Goal: Use online tool/utility: Utilize a website feature to perform a specific function

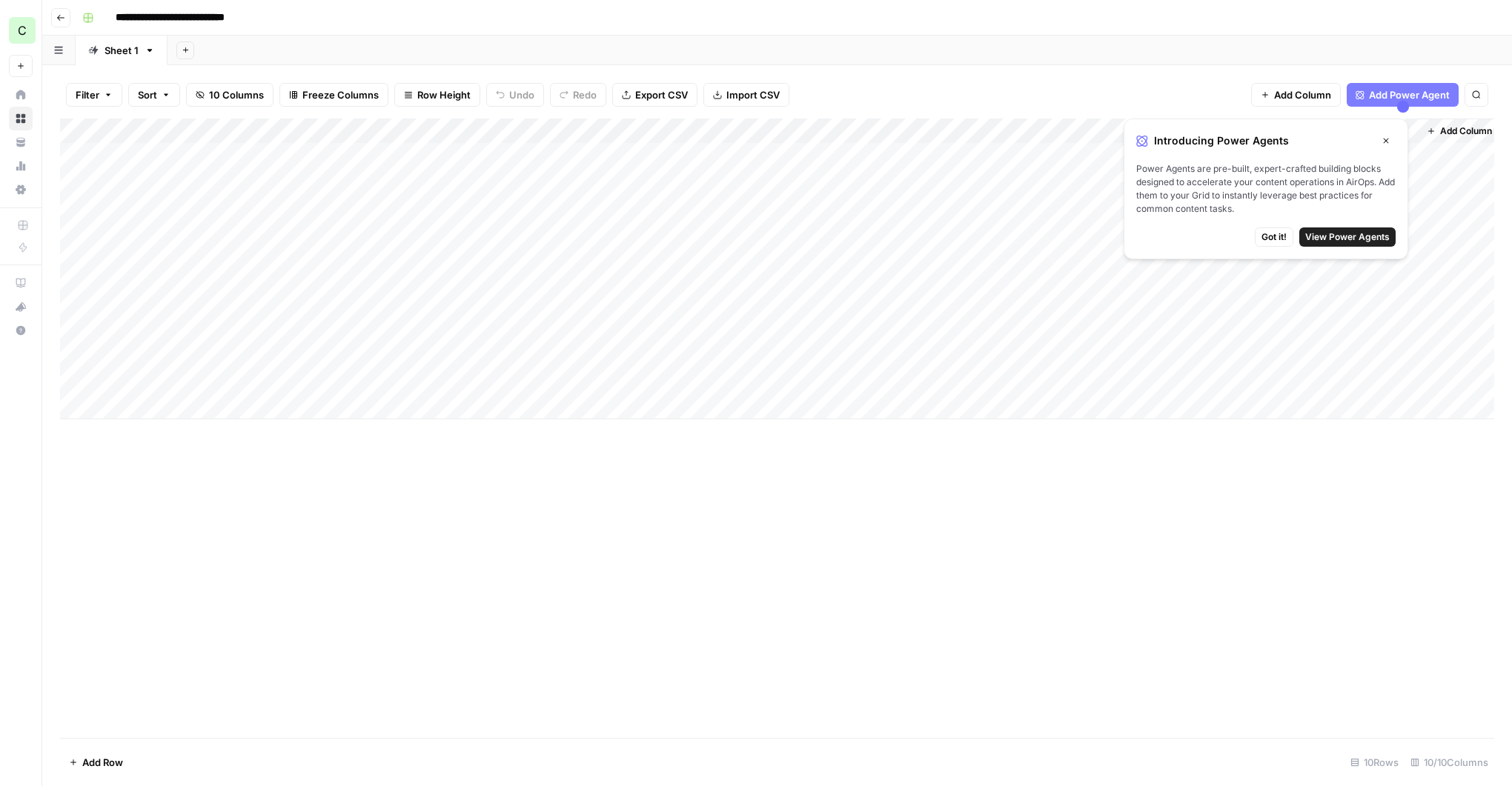
click at [115, 412] on div "Add Column" at bounding box center [777, 268] width 1434 height 300
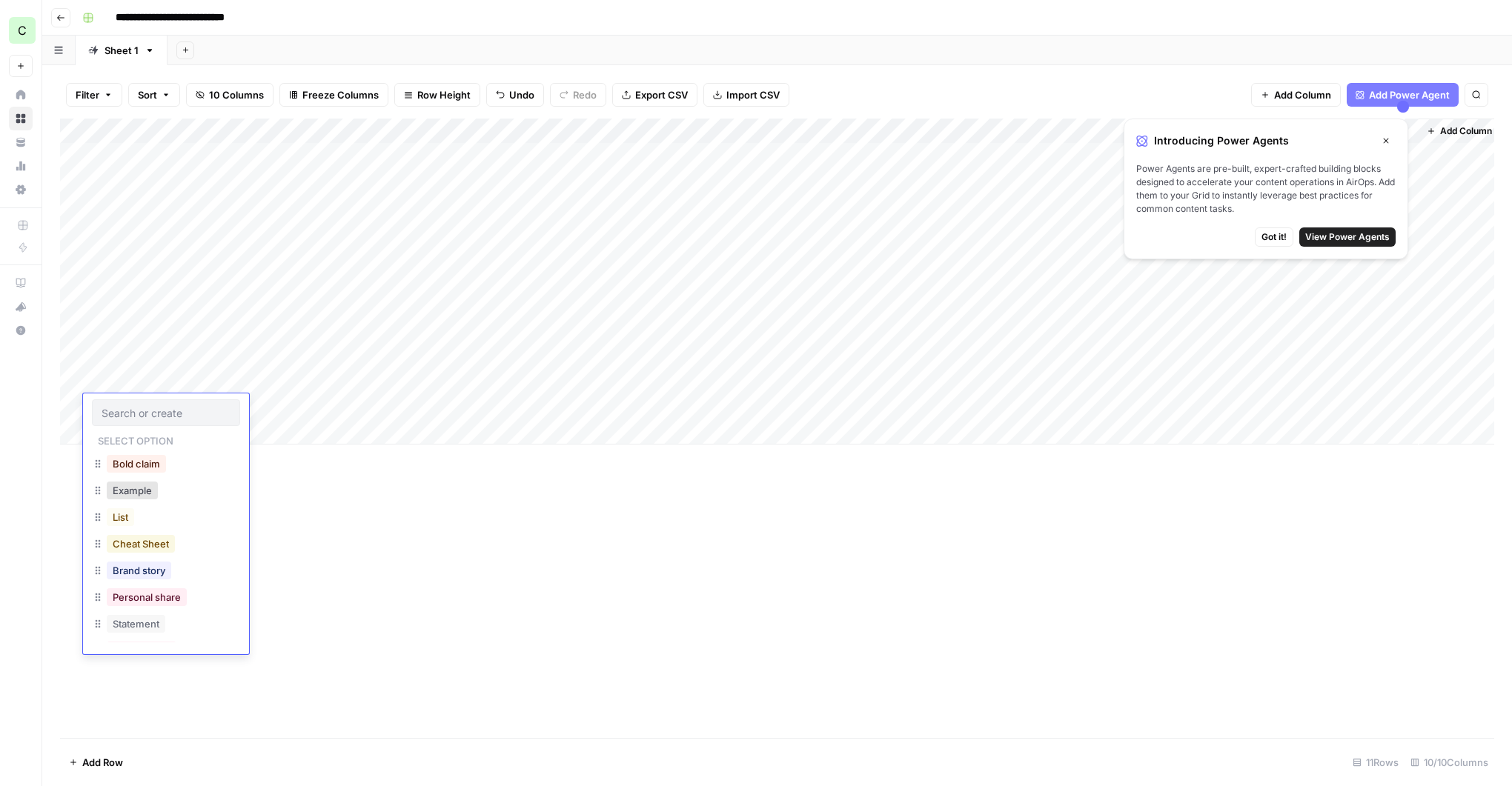
scroll to position [130, 0]
click at [171, 575] on div "Statement" at bounding box center [166, 576] width 148 height 27
click at [148, 575] on button "Statement" at bounding box center [135, 574] width 58 height 18
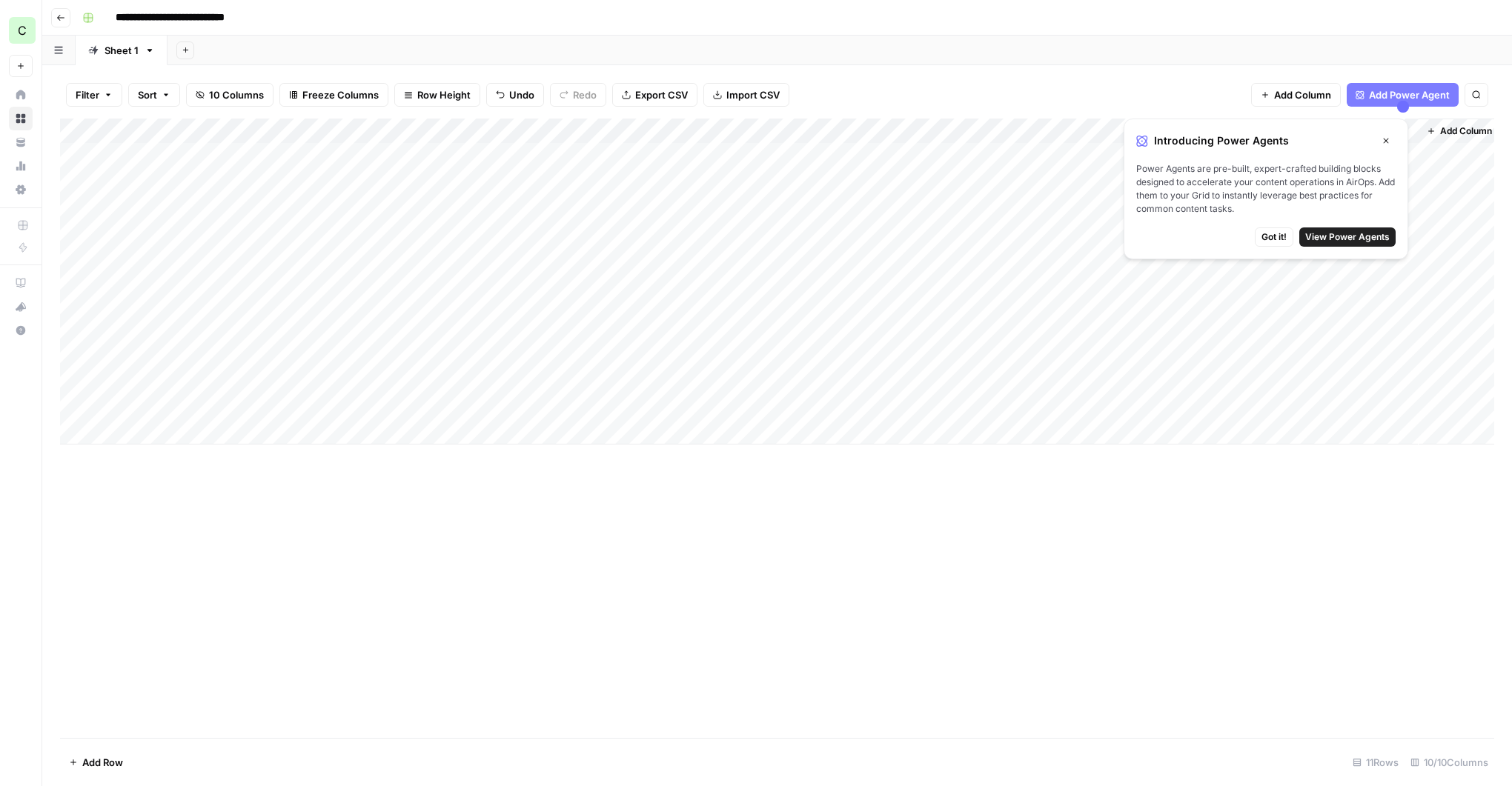
click at [291, 404] on div "Add Column" at bounding box center [777, 281] width 1434 height 326
click at [291, 404] on textarea at bounding box center [335, 408] width 237 height 21
drag, startPoint x: 387, startPoint y: 412, endPoint x: 406, endPoint y: 410, distance: 19.1
click at [406, 410] on textarea "**********" at bounding box center [365, 415] width 296 height 36
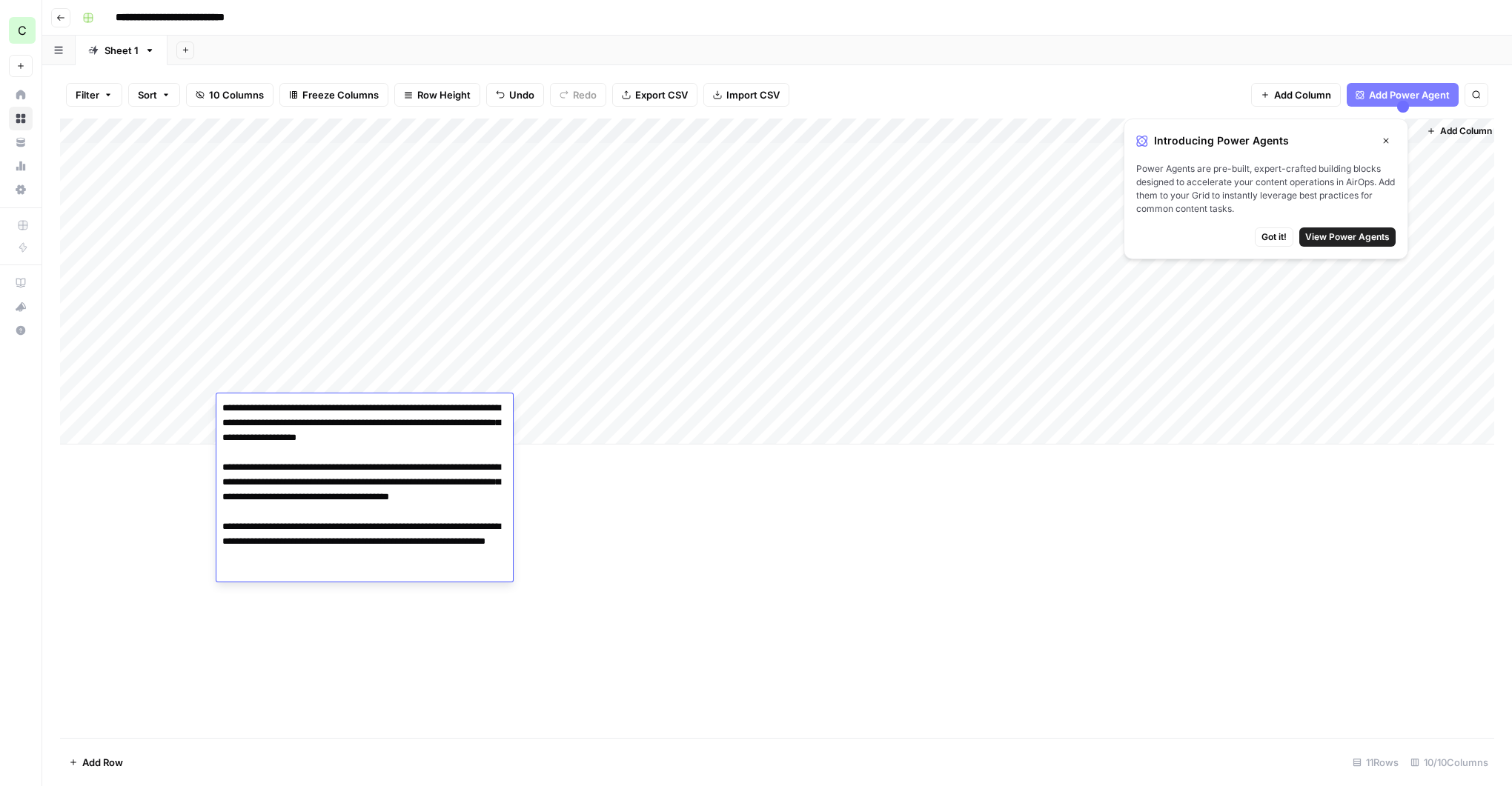
type textarea "**********"
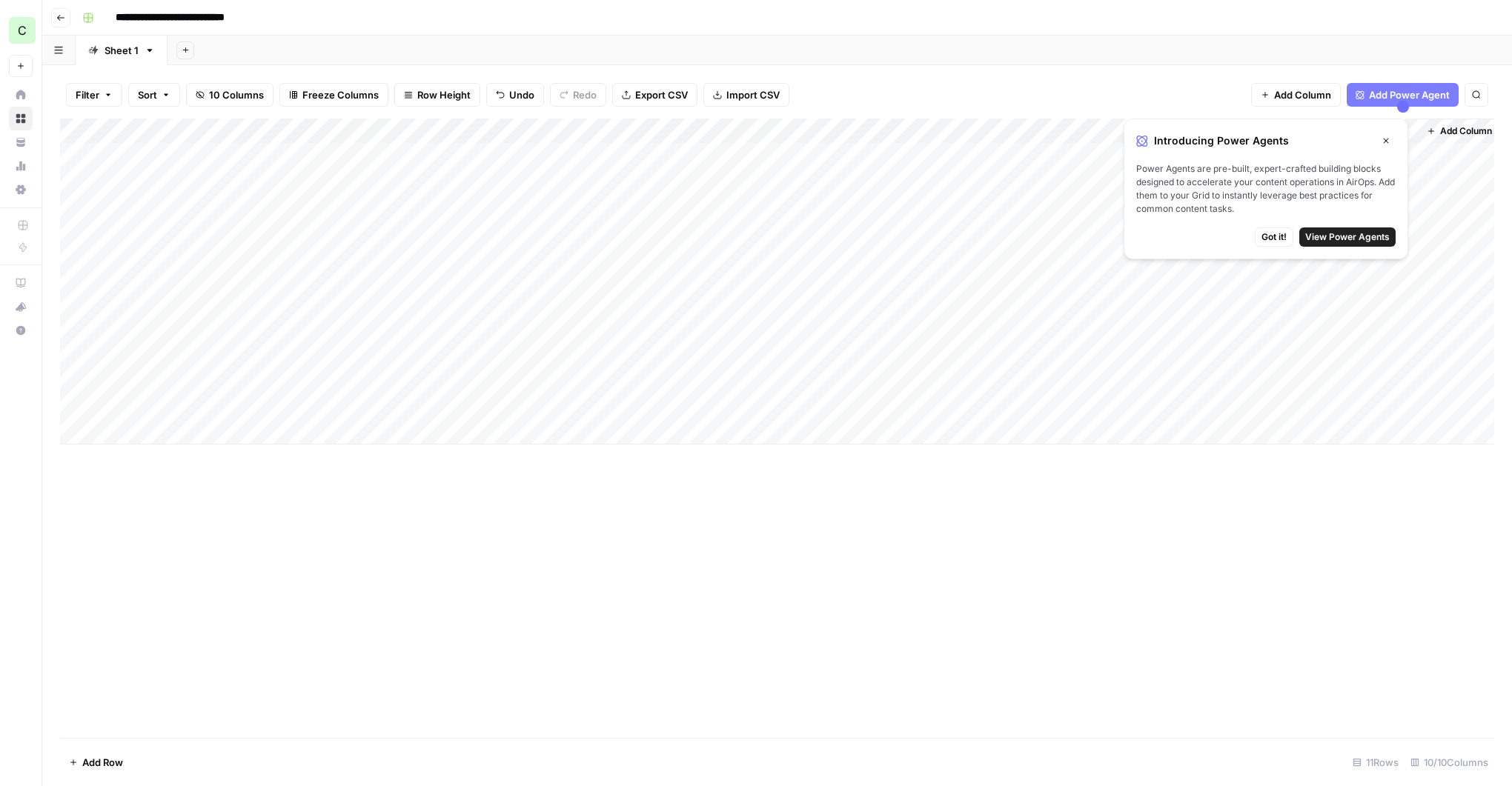
click at [525, 404] on div "Add Column" at bounding box center [777, 281] width 1434 height 326
type textarea "**********"
click at [472, 491] on div "Add Column" at bounding box center [777, 428] width 1434 height 619
click at [636, 410] on div "Add Column" at bounding box center [777, 281] width 1434 height 326
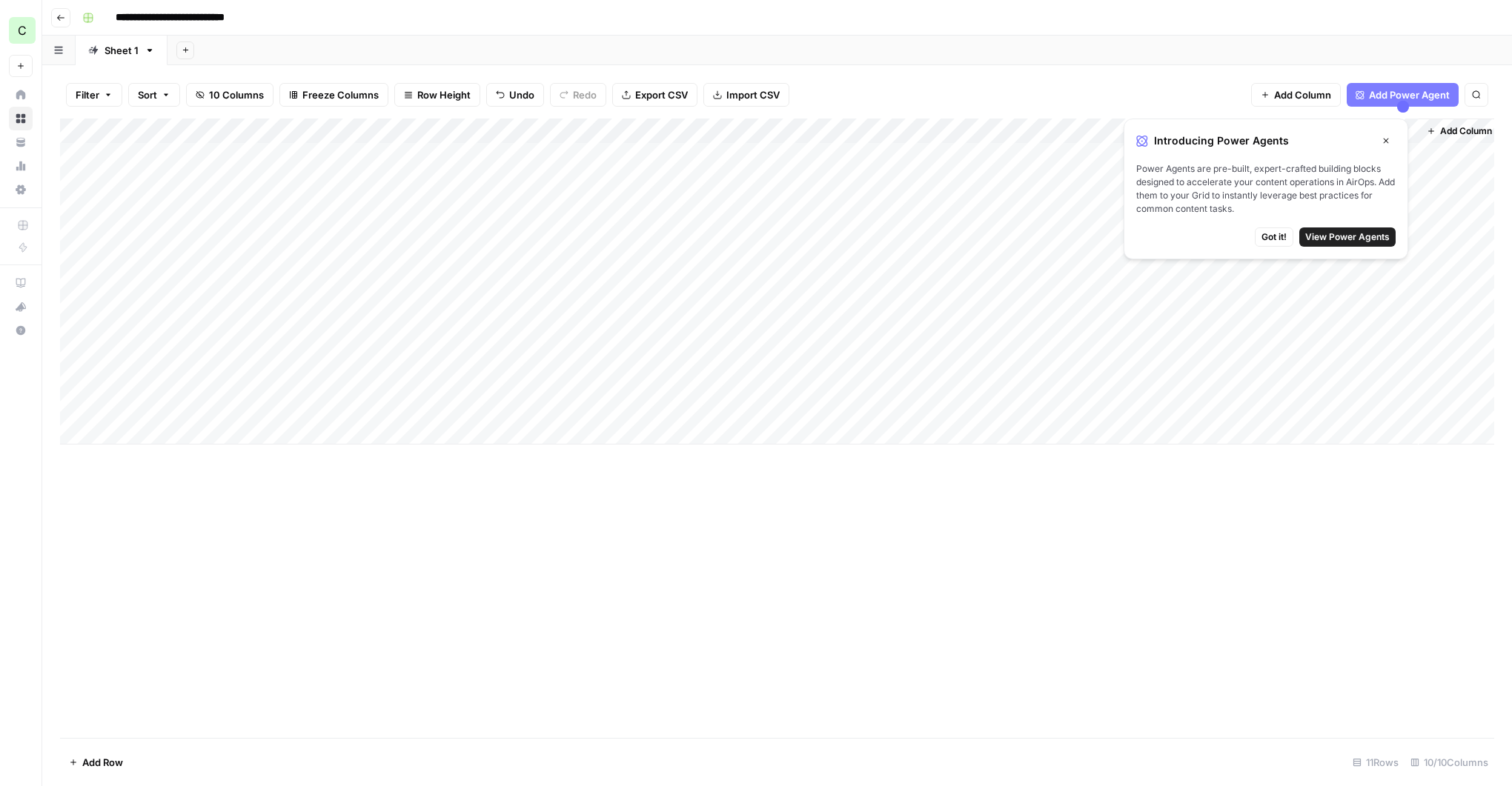
click at [636, 410] on div "Add Column" at bounding box center [777, 281] width 1434 height 326
click at [655, 470] on button "Yes" at bounding box center [654, 464] width 29 height 18
click at [792, 404] on div "Add Column" at bounding box center [777, 281] width 1434 height 326
click at [1384, 140] on icon "button" at bounding box center [1386, 140] width 9 height 9
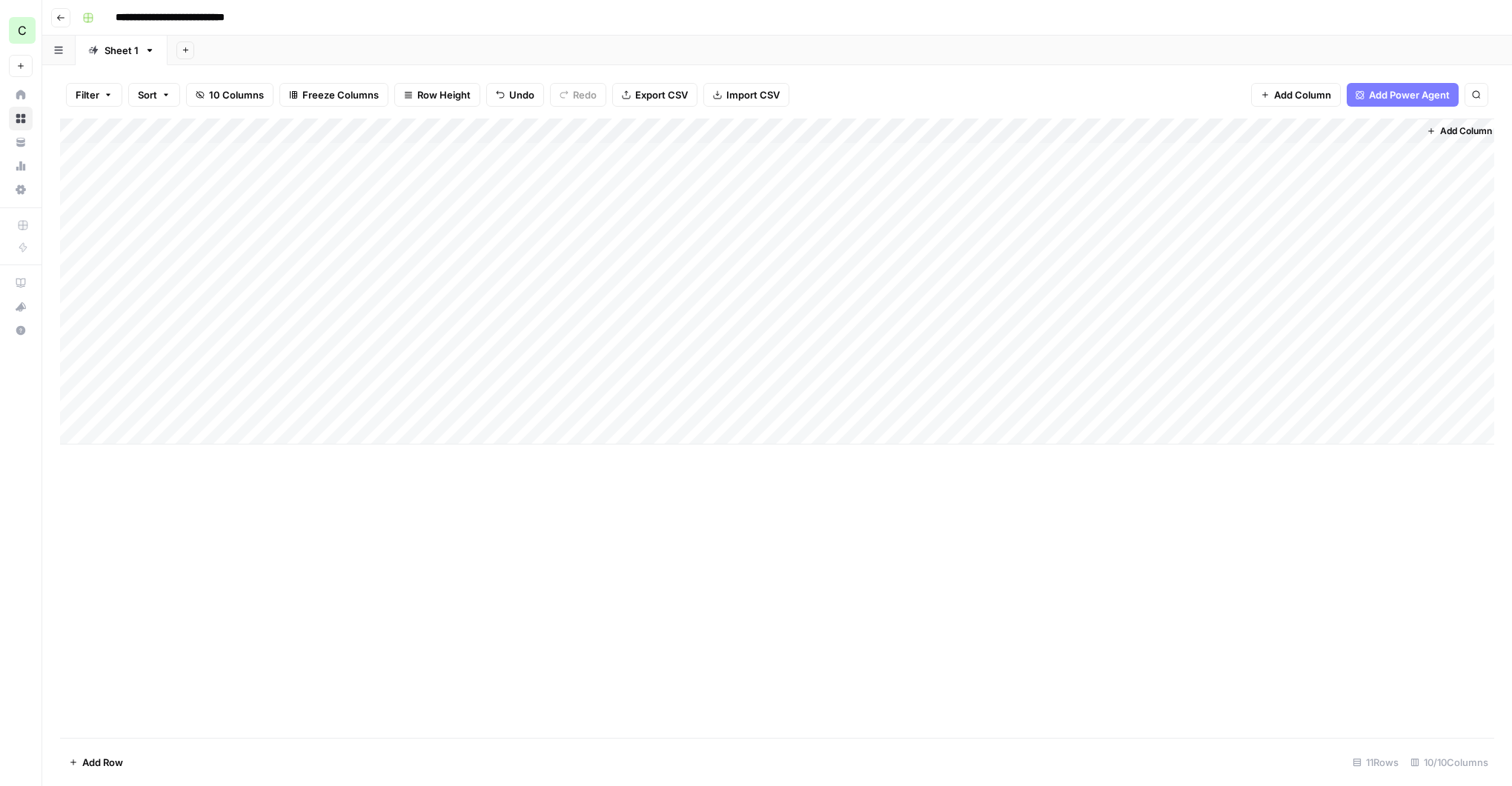
click at [813, 410] on div "Add Column" at bounding box center [777, 281] width 1434 height 326
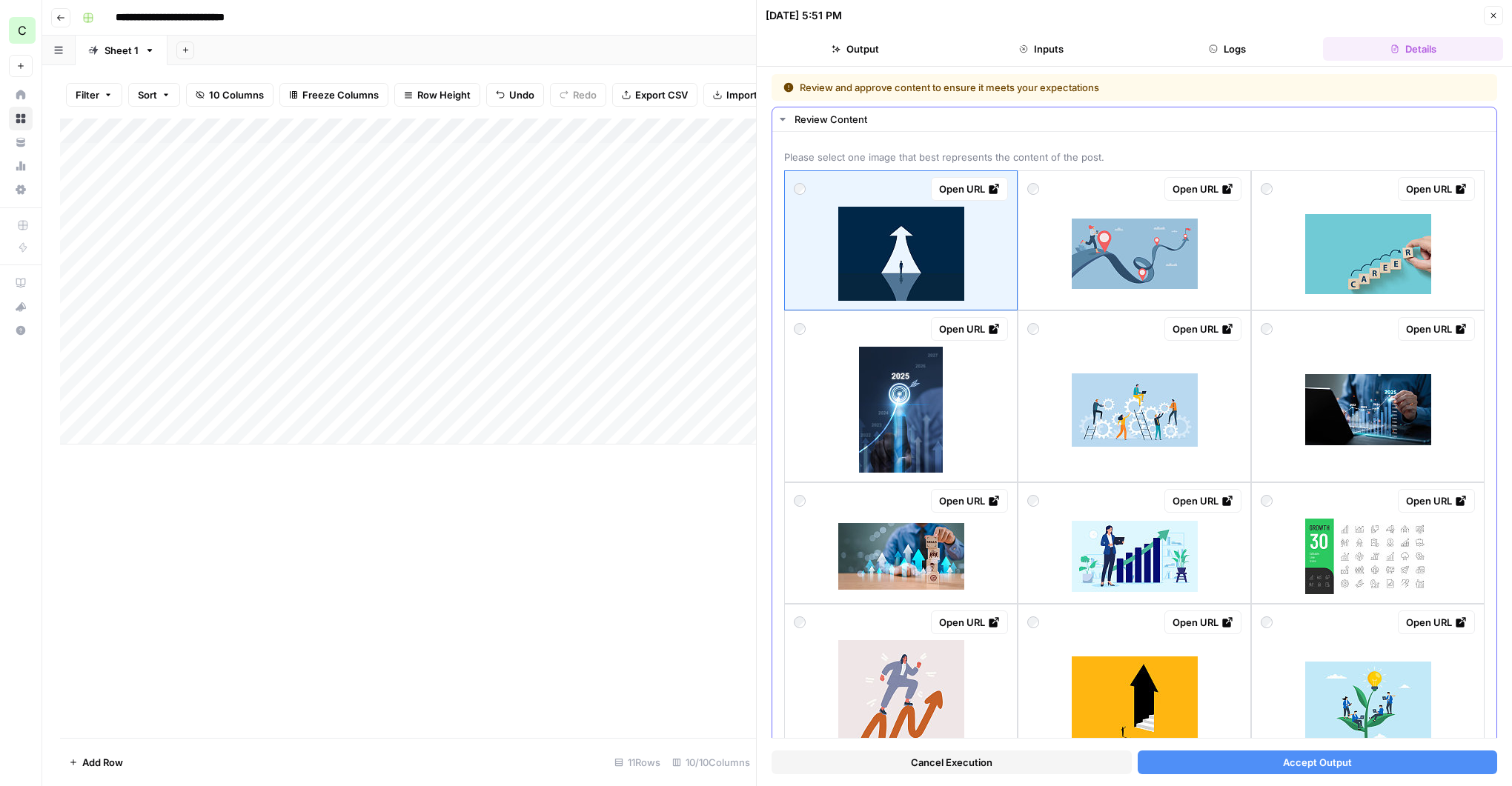
click at [1140, 427] on img at bounding box center [1134, 409] width 126 height 74
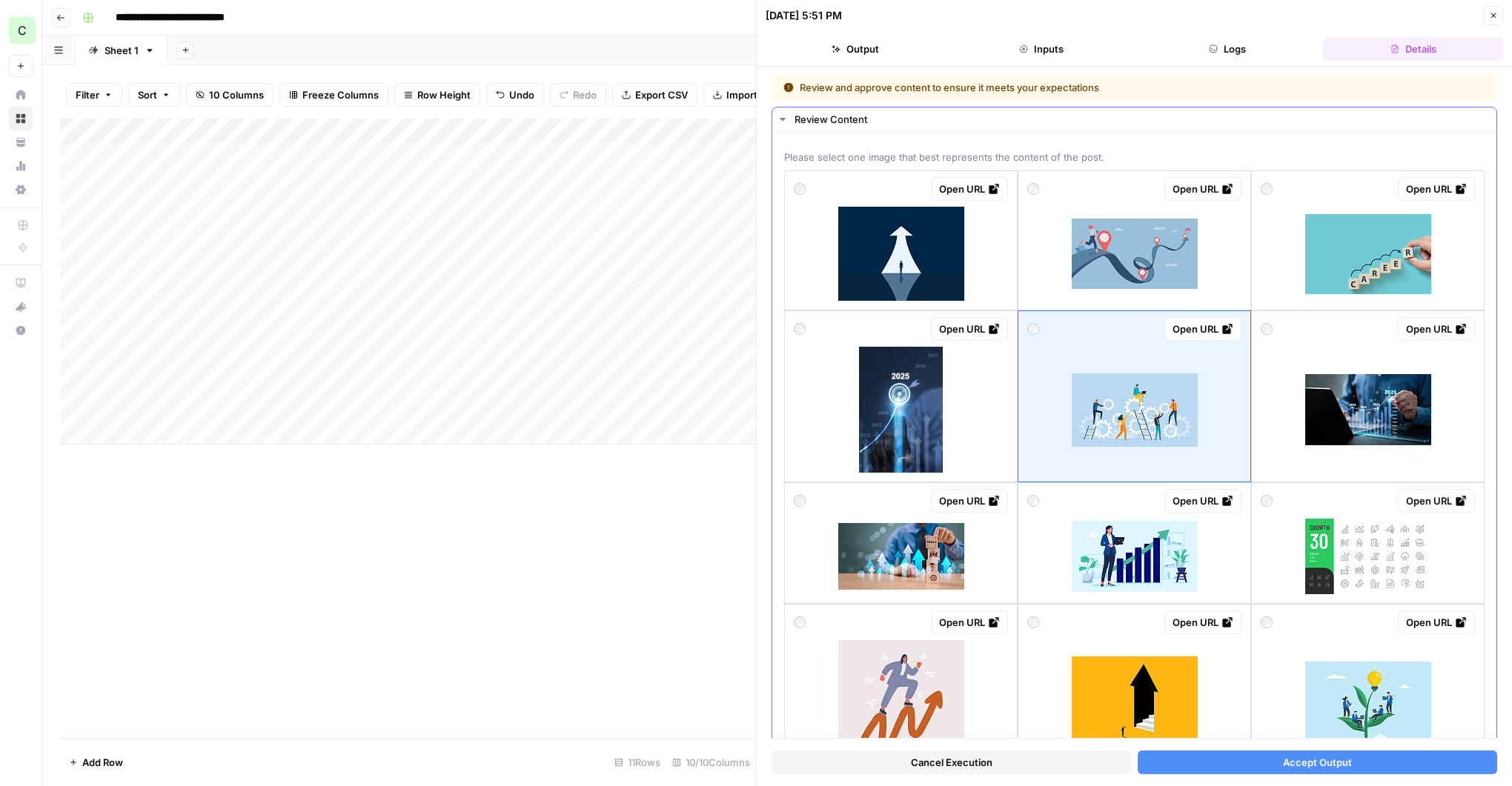
scroll to position [3, 0]
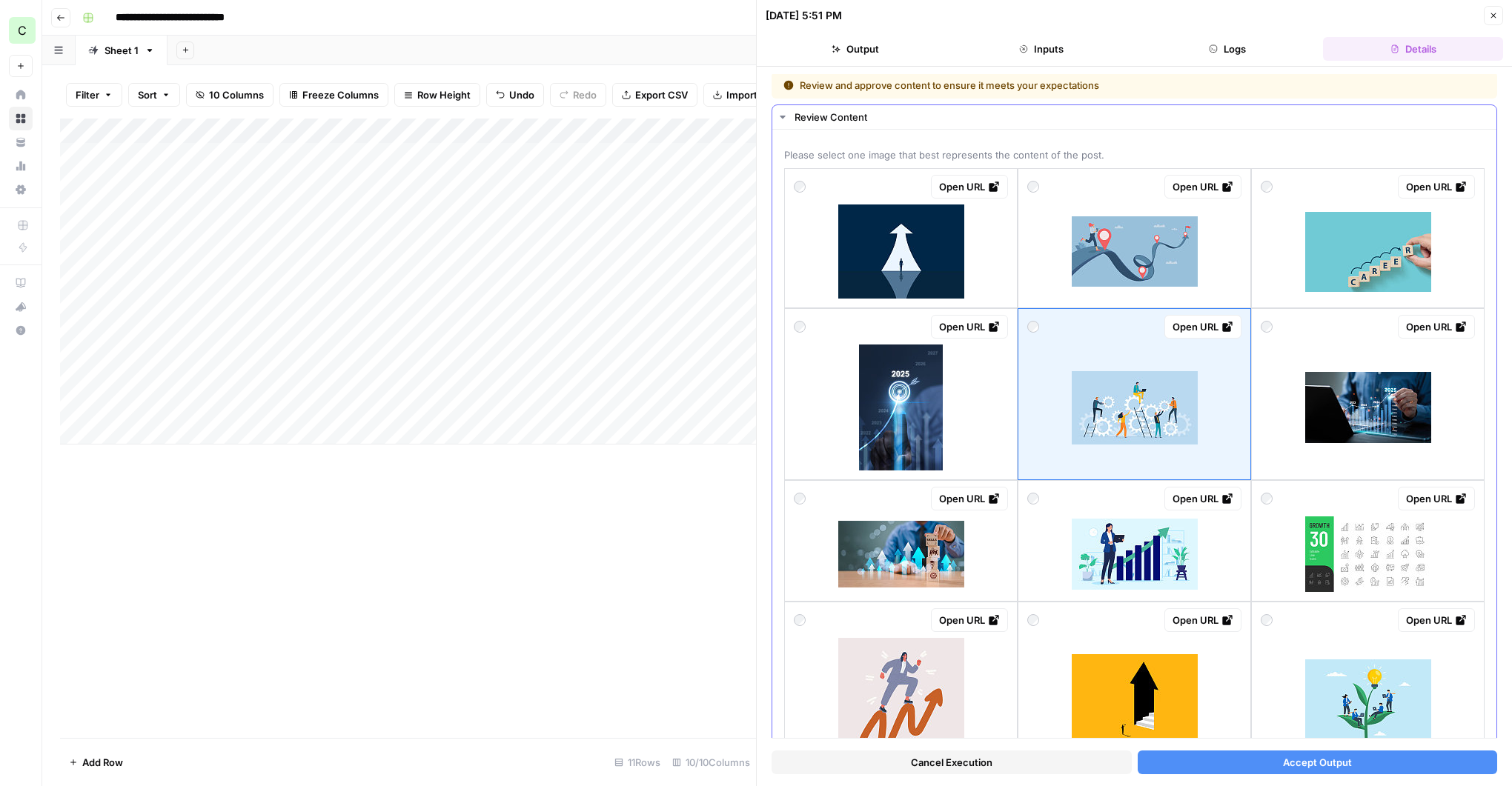
click at [896, 248] on img at bounding box center [901, 251] width 126 height 94
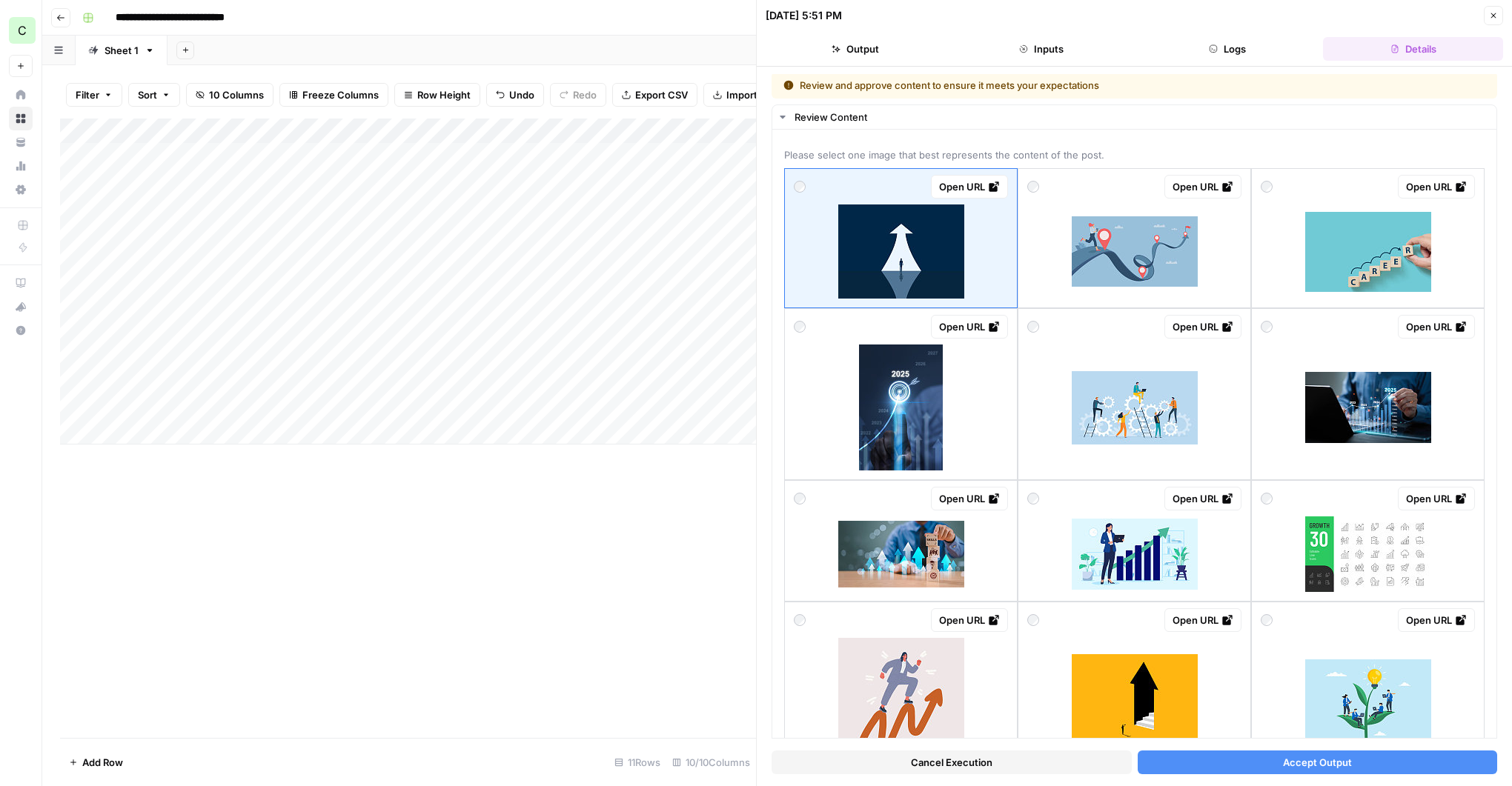
click at [1272, 770] on button "Accept Output" at bounding box center [1317, 762] width 360 height 24
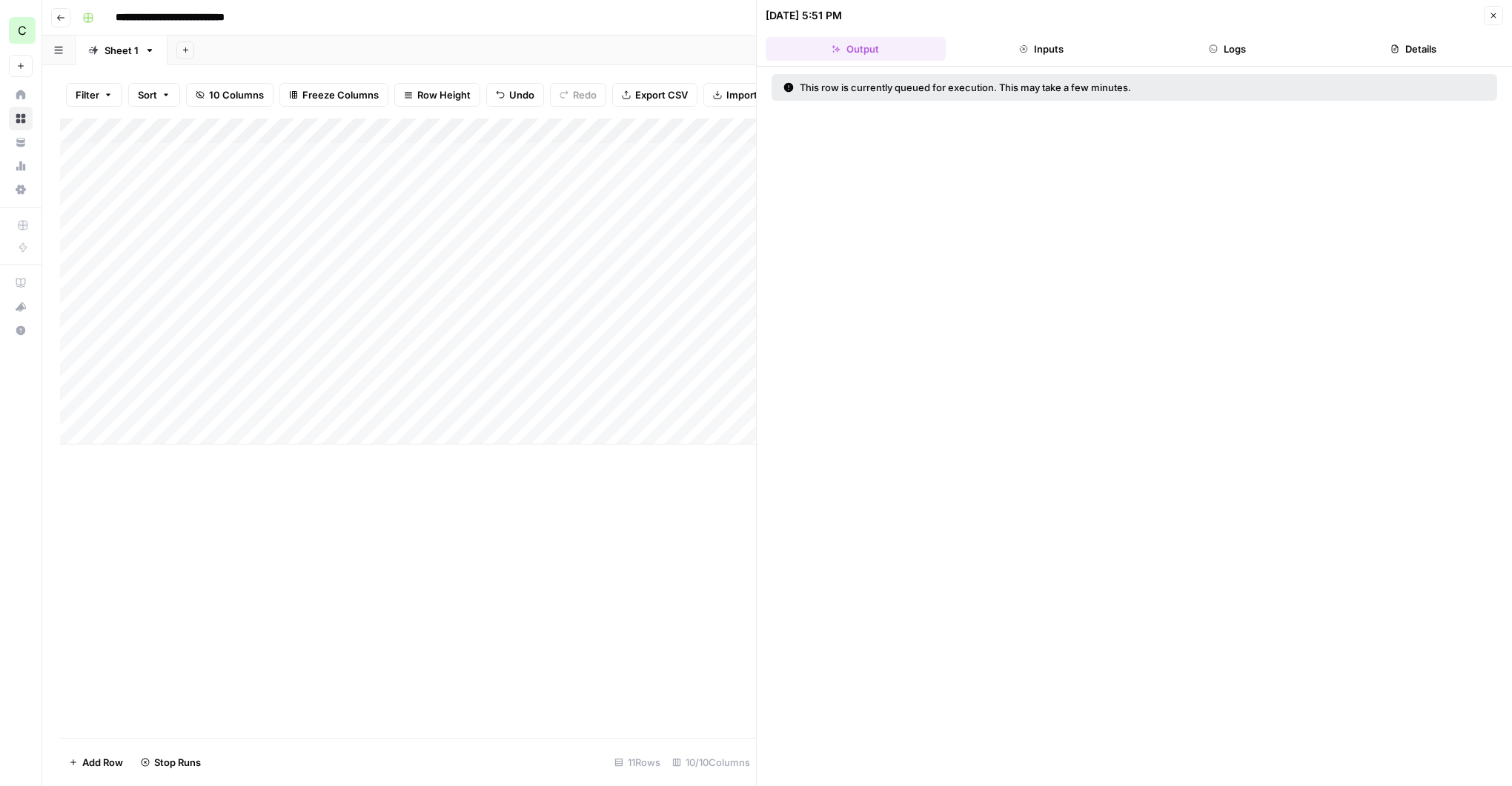
click at [1497, 14] on icon "button" at bounding box center [1493, 15] width 9 height 9
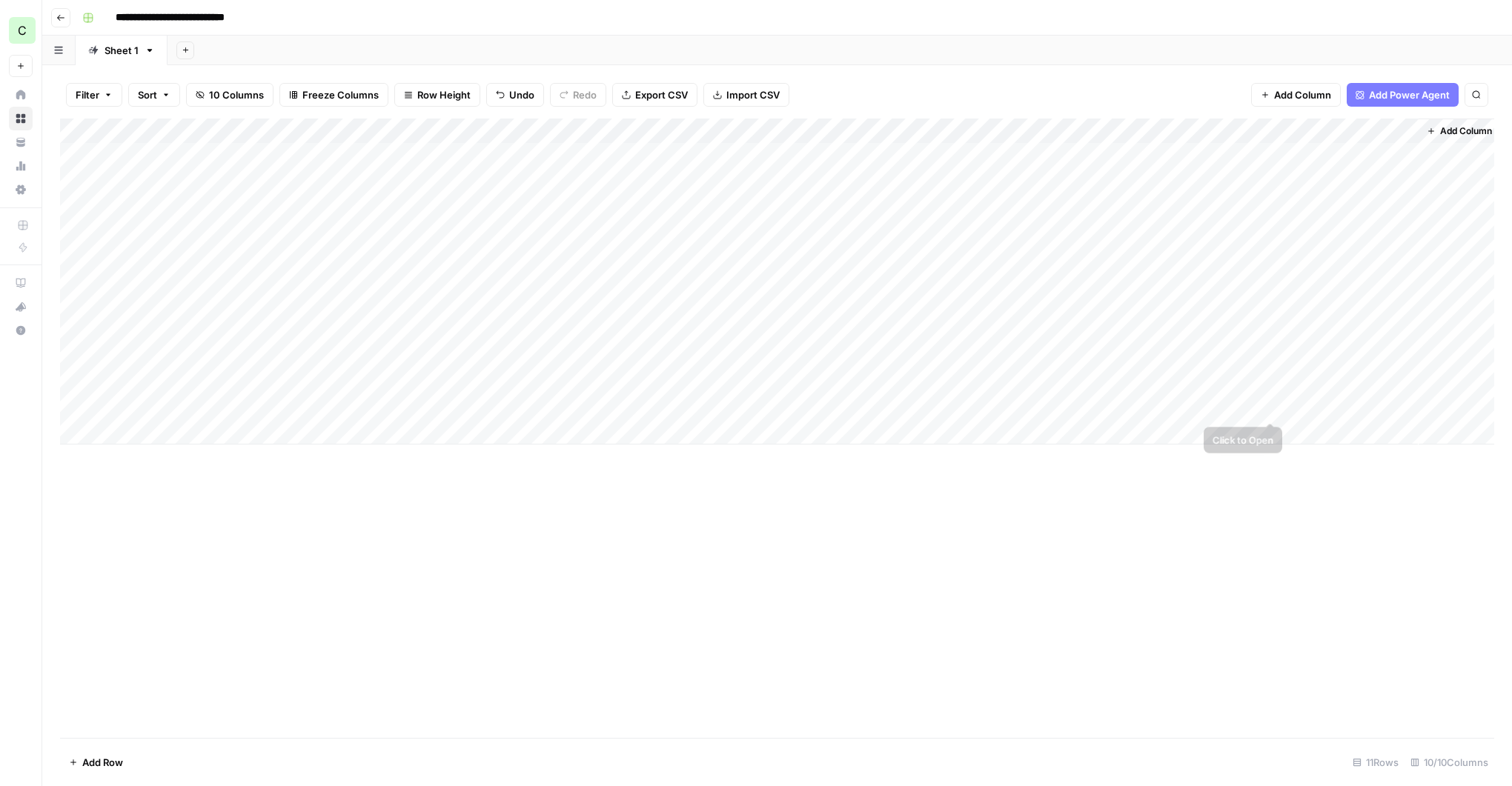
click at [1305, 409] on div "Add Column" at bounding box center [777, 281] width 1434 height 326
click at [1310, 409] on div "Add Column" at bounding box center [777, 281] width 1434 height 326
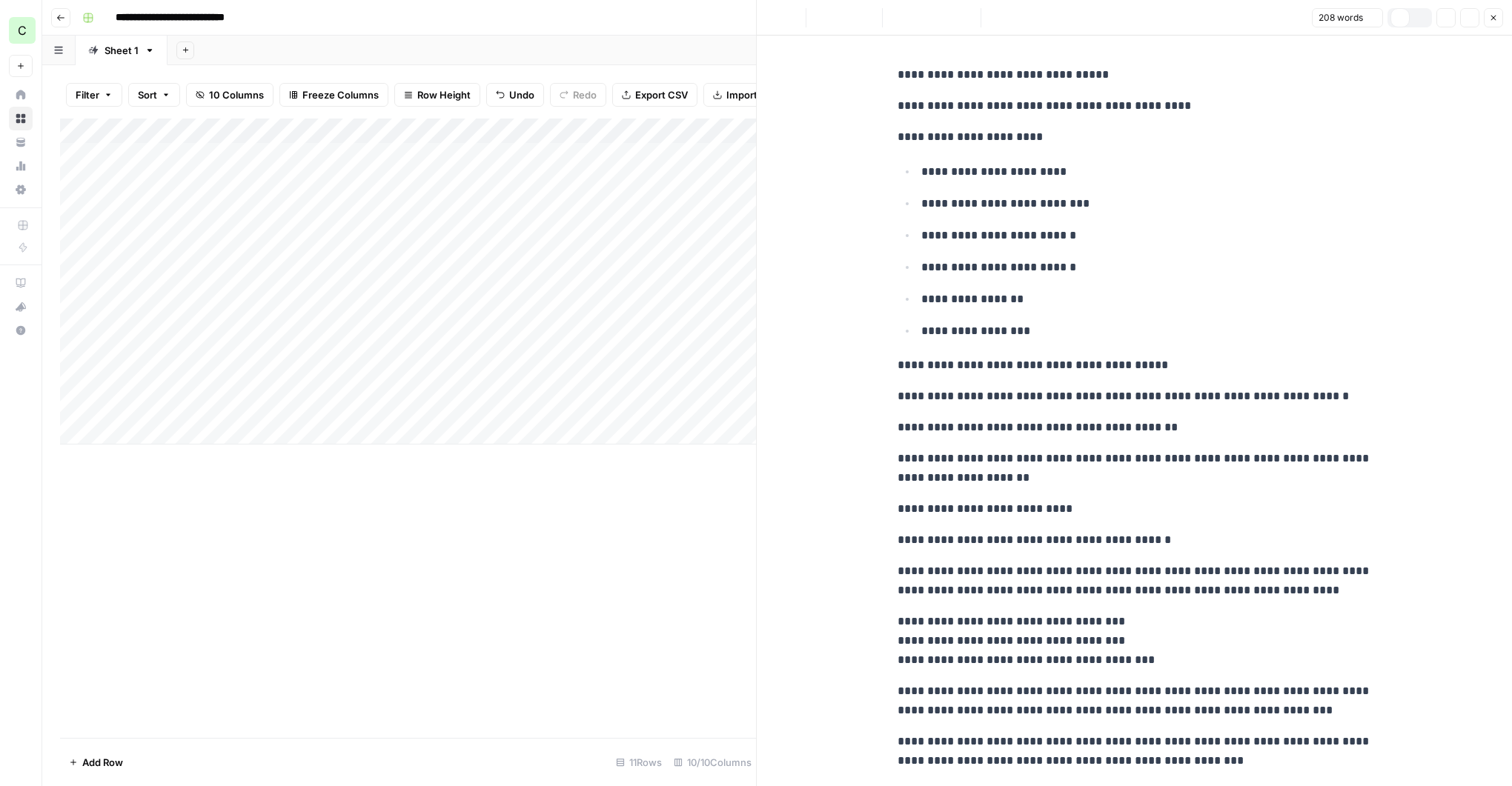
click at [1310, 409] on div at bounding box center [1351, 407] width 135 height 27
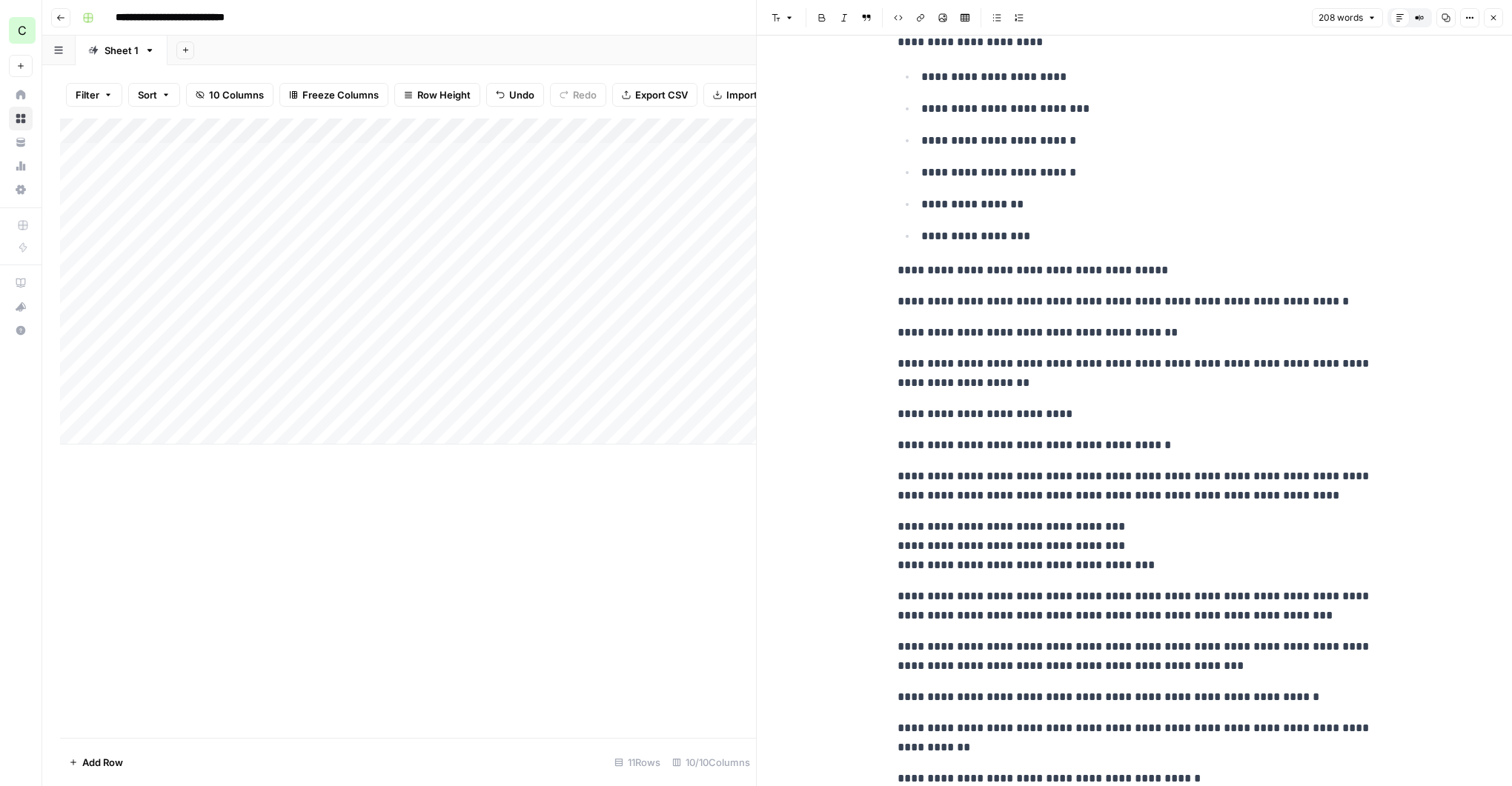
scroll to position [151, 0]
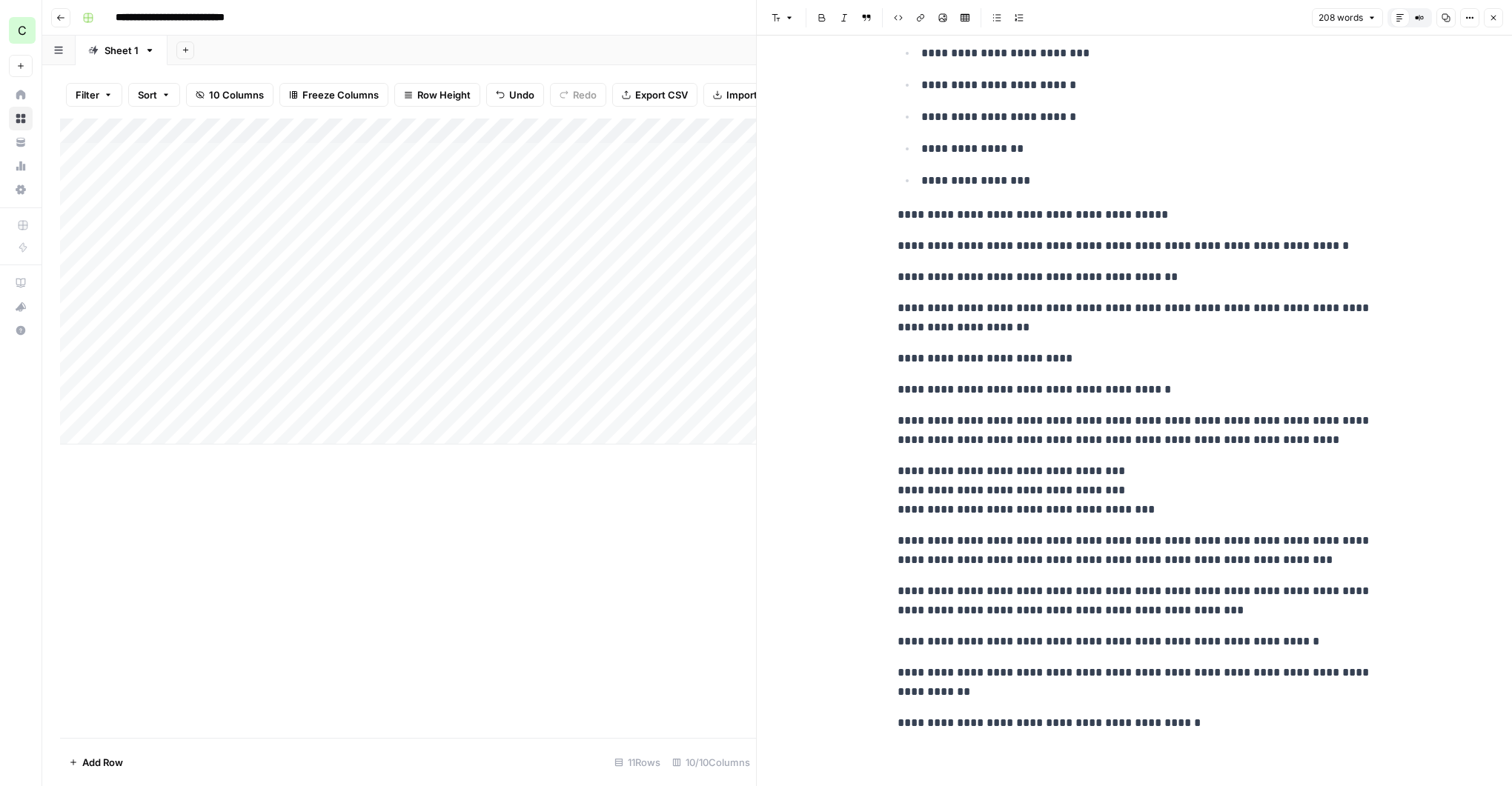
click at [1080, 510] on p "**********" at bounding box center [1134, 490] width 474 height 58
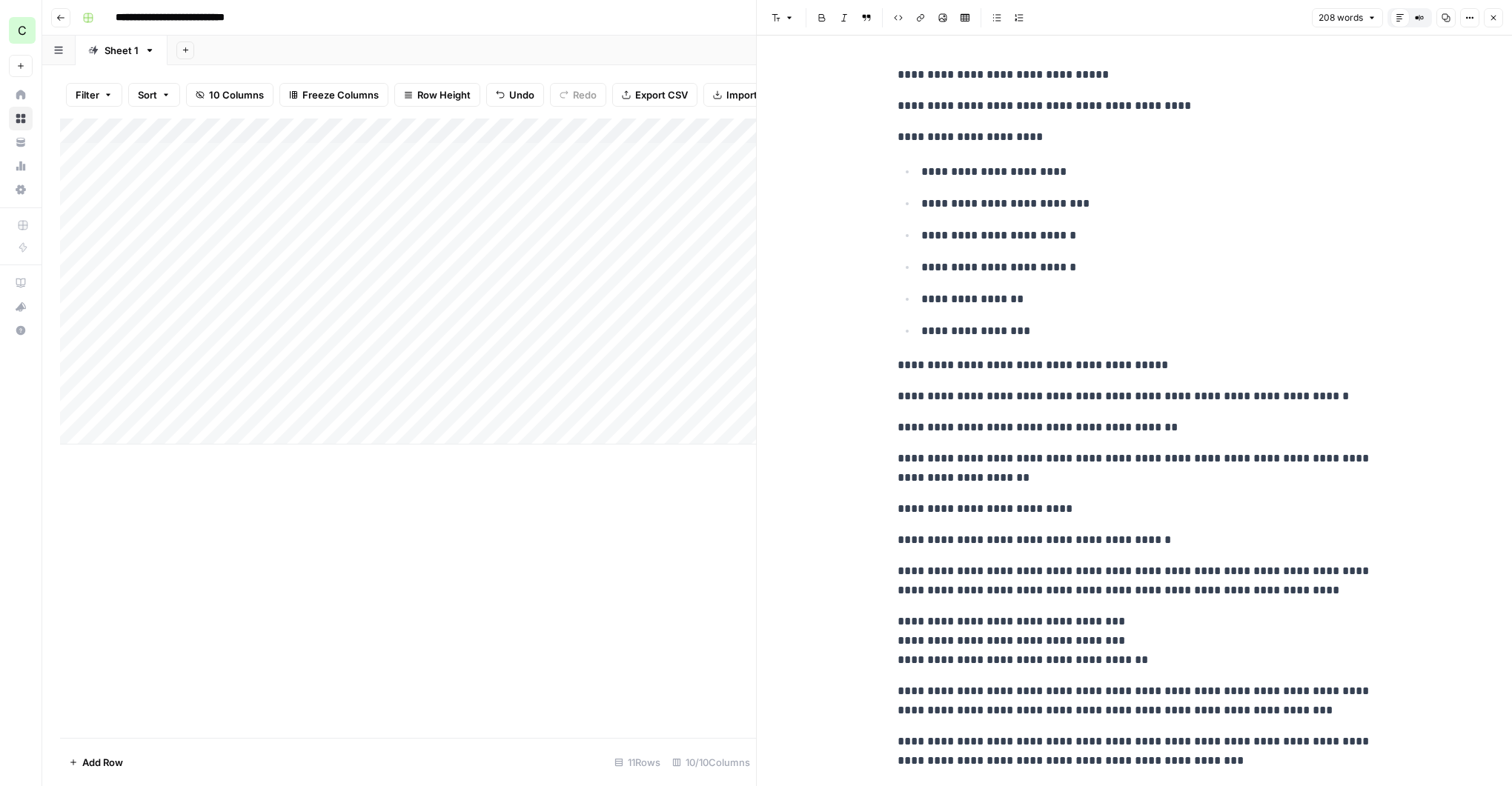
click at [1497, 14] on icon "button" at bounding box center [1493, 18] width 9 height 9
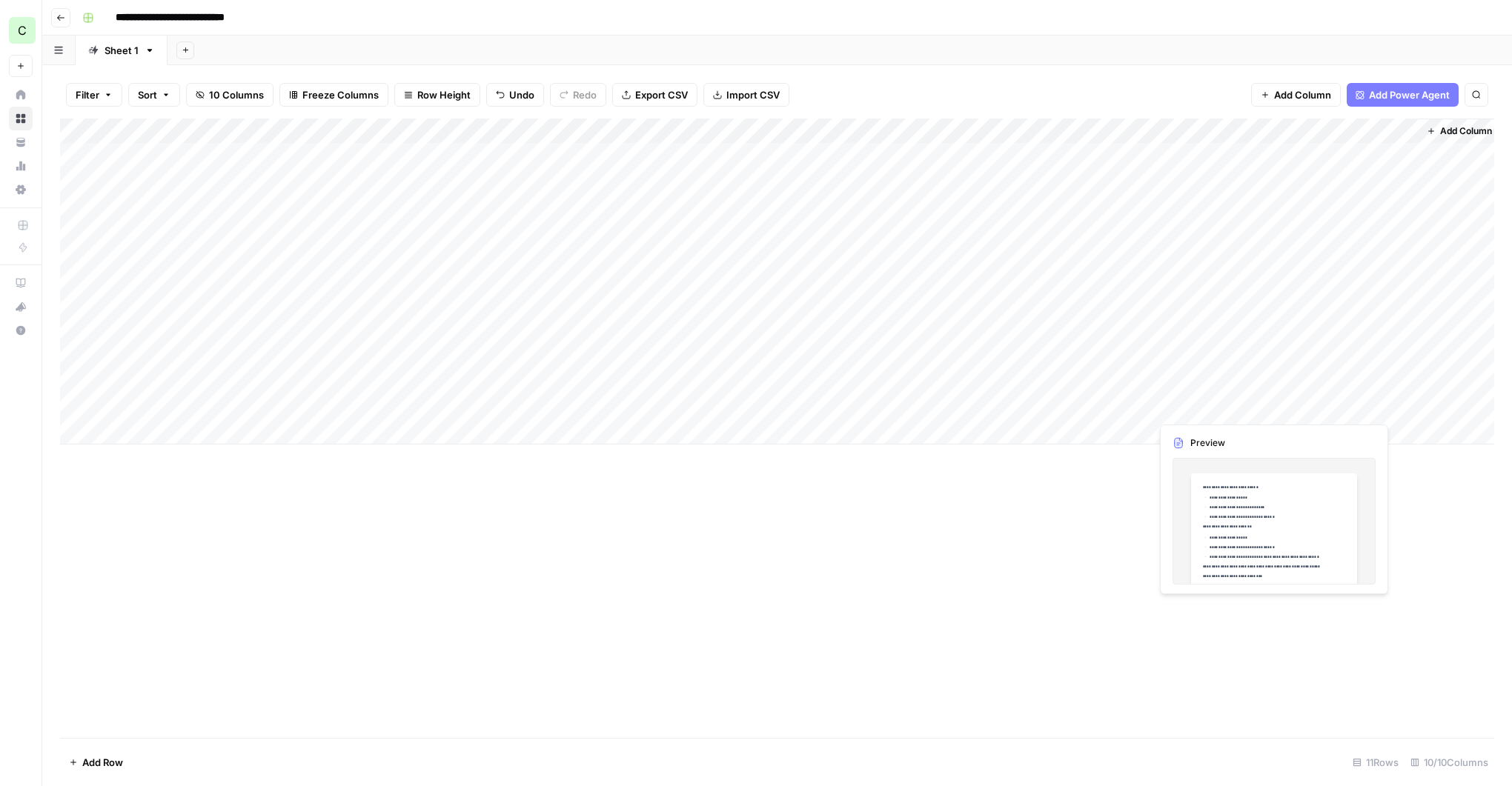
click at [1211, 408] on div "Add Column" at bounding box center [777, 281] width 1434 height 326
click at [1211, 408] on div "Add Column" at bounding box center [777, 281] width 1434 height 326
click at [1211, 408] on div at bounding box center [1218, 407] width 135 height 27
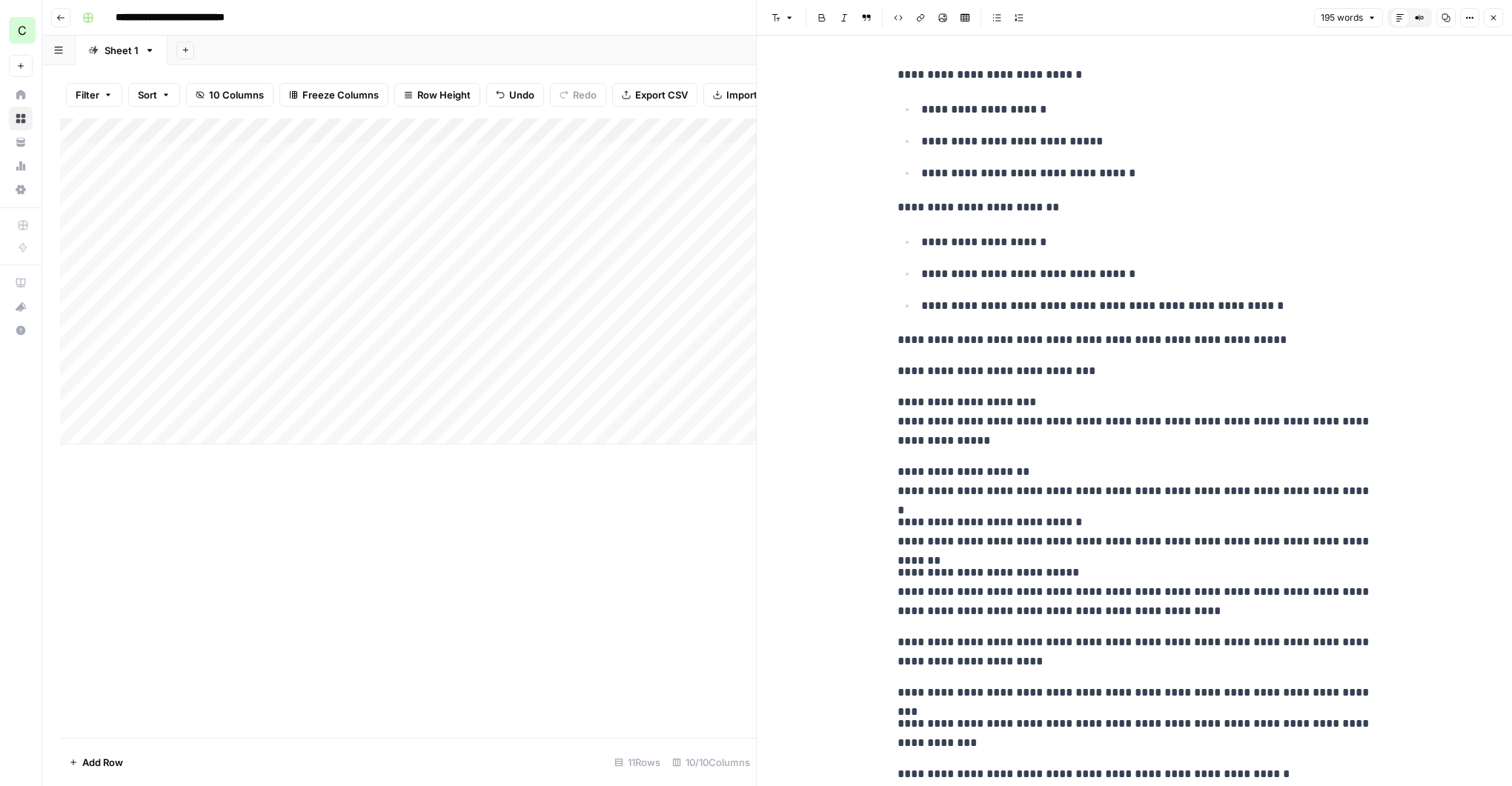
click at [1491, 14] on icon "button" at bounding box center [1493, 18] width 9 height 9
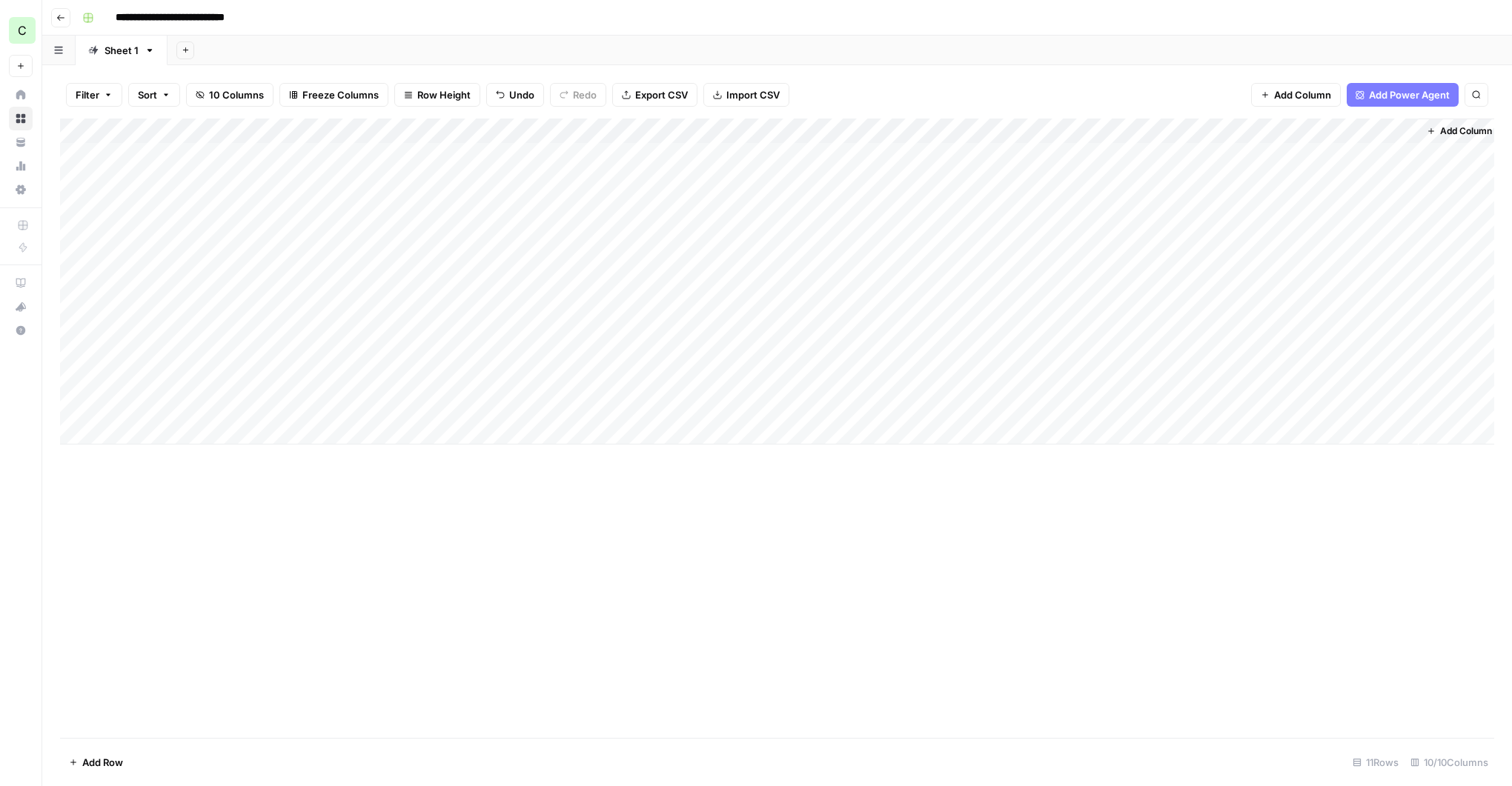
click at [1082, 408] on div "Add Column" at bounding box center [777, 281] width 1434 height 326
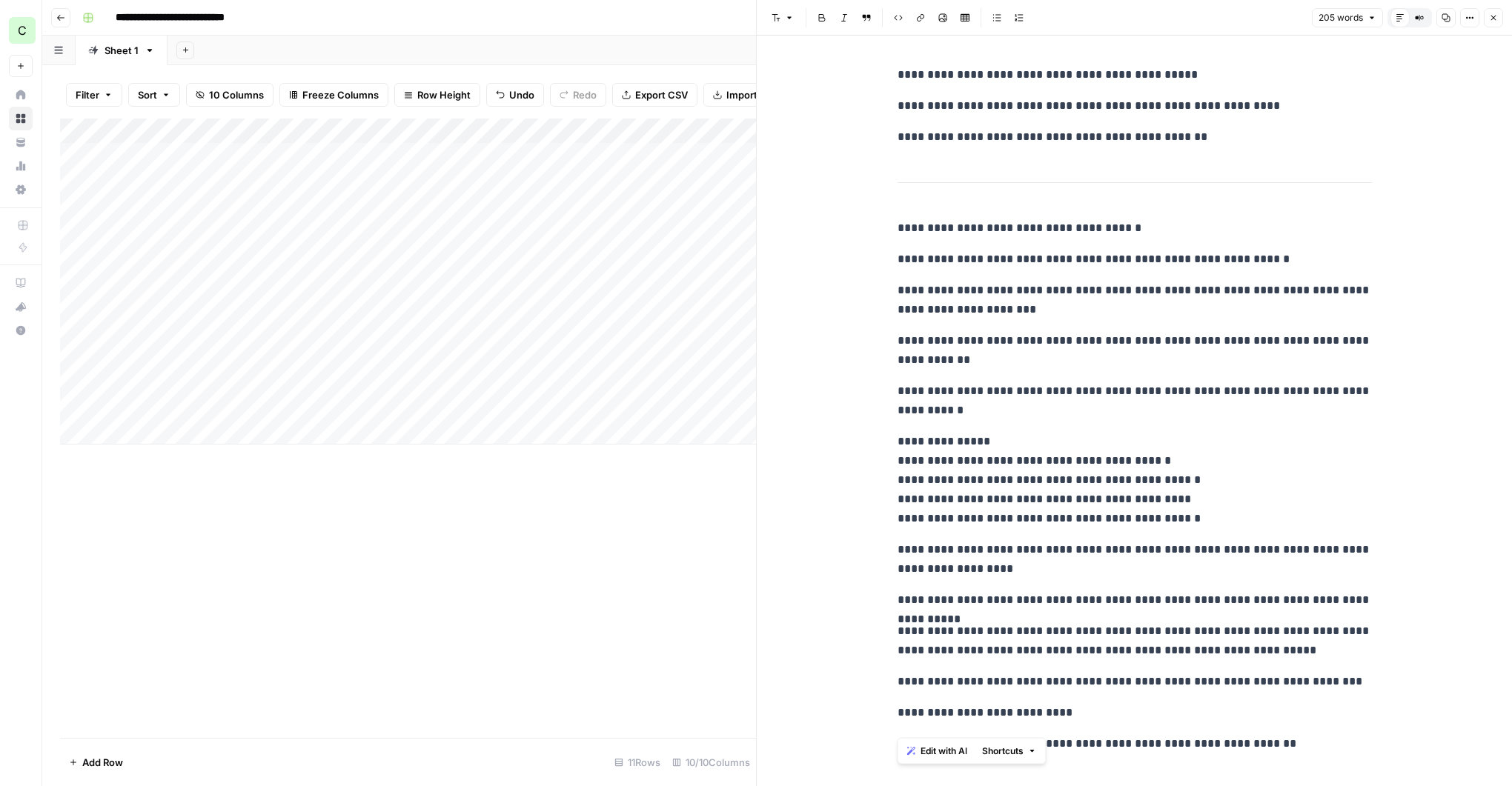
scroll to position [21, 0]
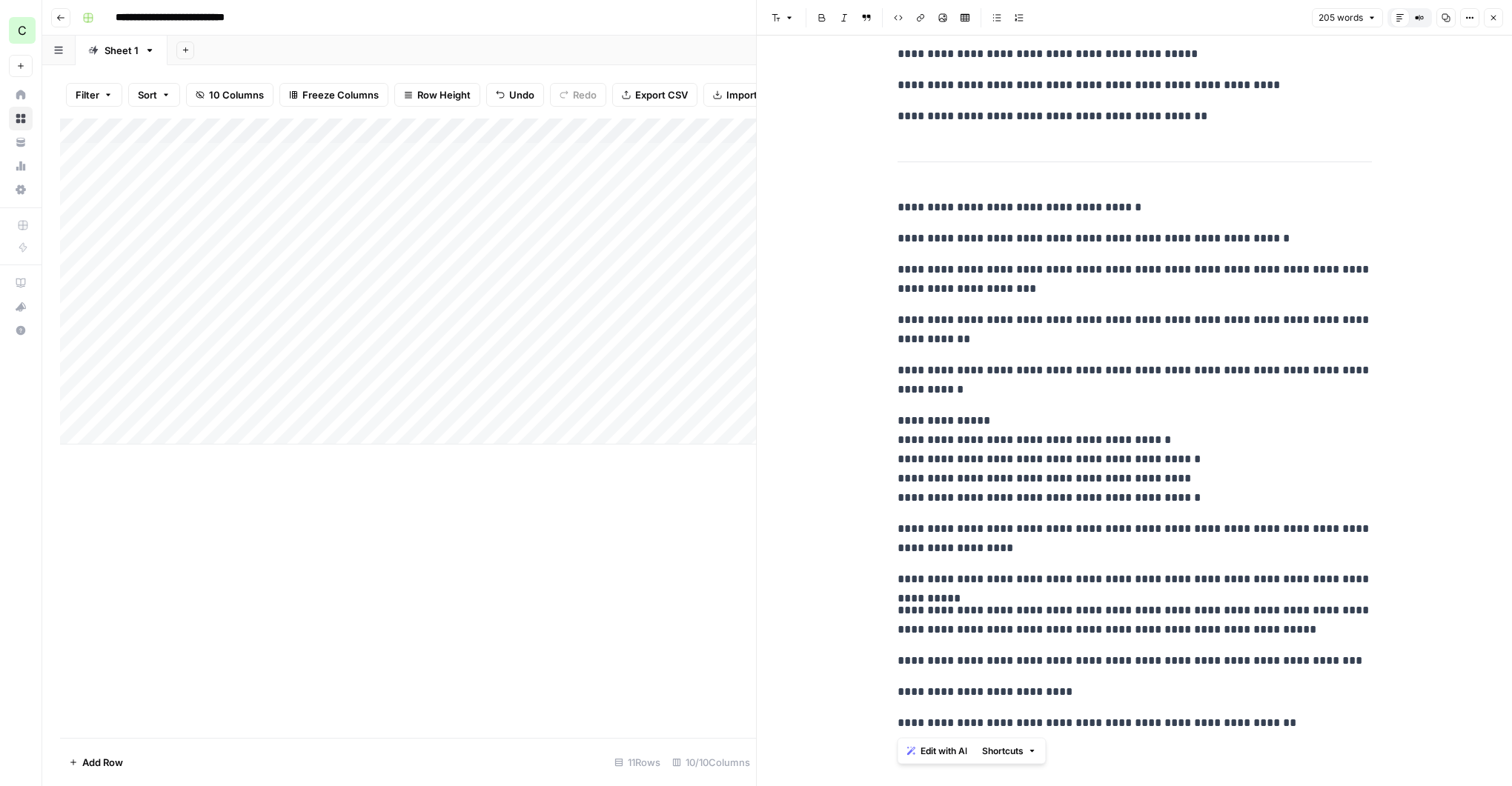
drag, startPoint x: 897, startPoint y: 228, endPoint x: 1318, endPoint y: 734, distance: 658.2
click at [1318, 734] on div "**********" at bounding box center [1134, 388] width 492 height 700
copy div "**********"
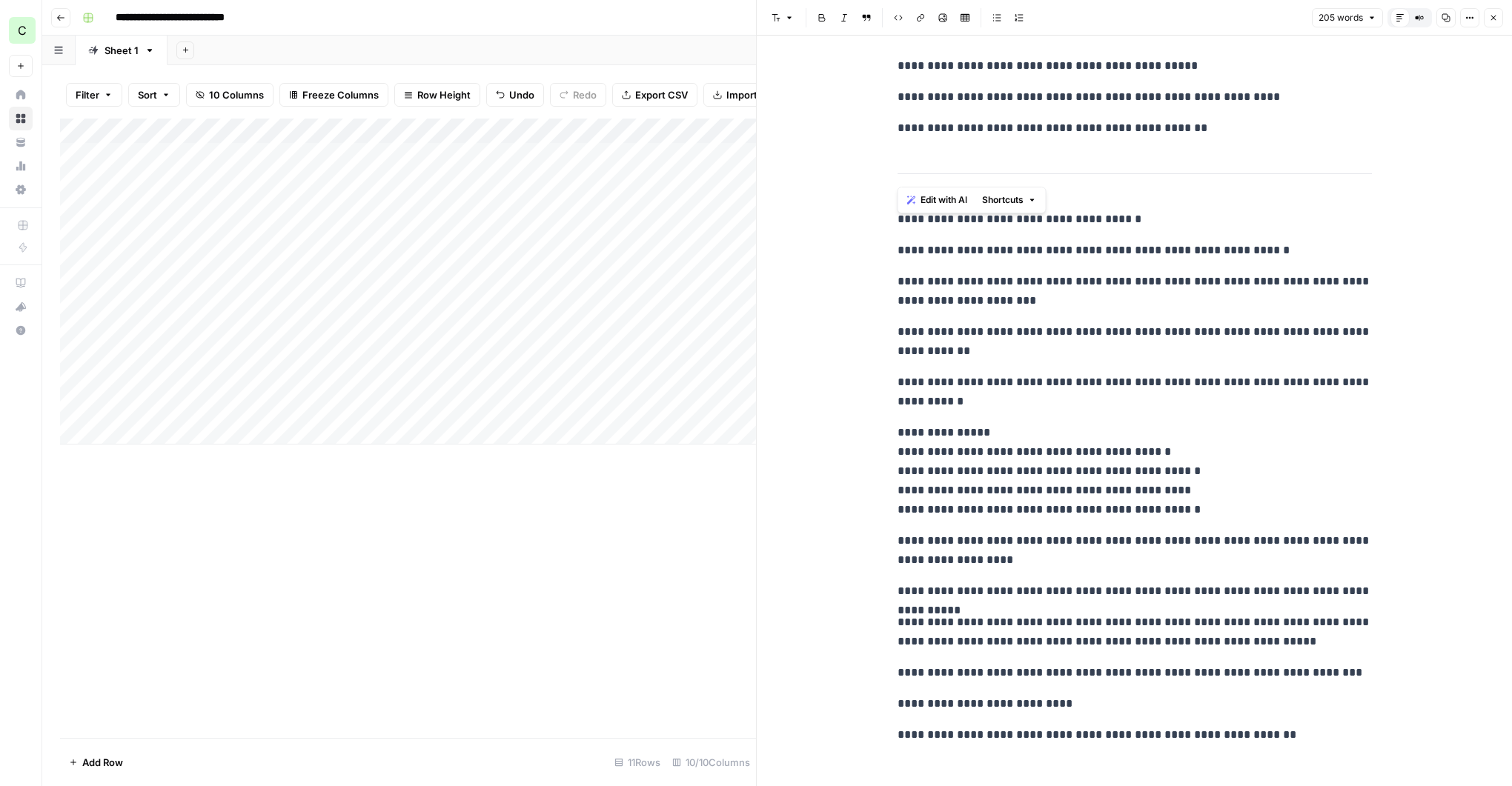
scroll to position [0, 0]
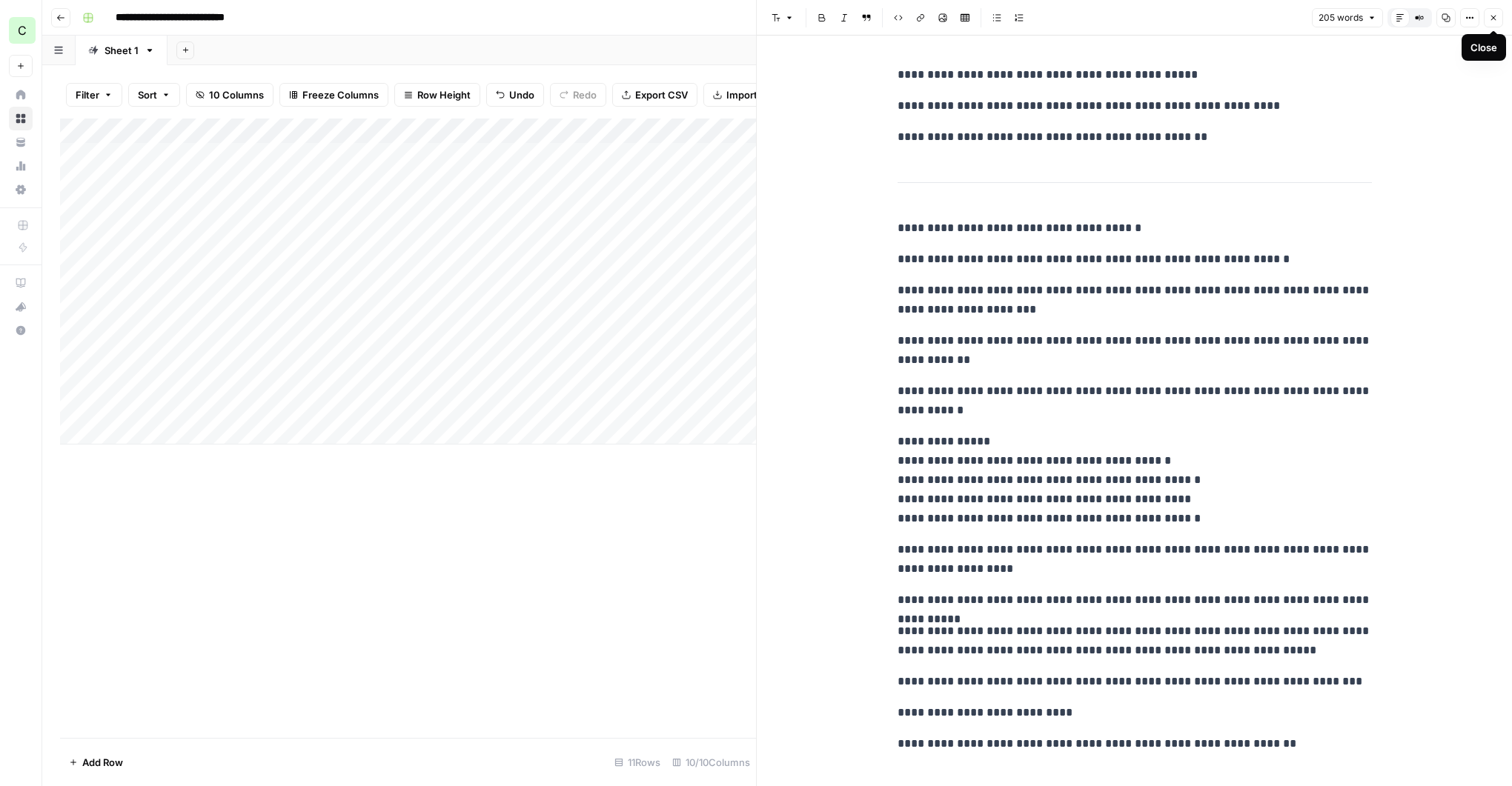
click at [1492, 14] on icon "button" at bounding box center [1493, 18] width 9 height 9
